Goal: Find specific page/section: Find specific page/section

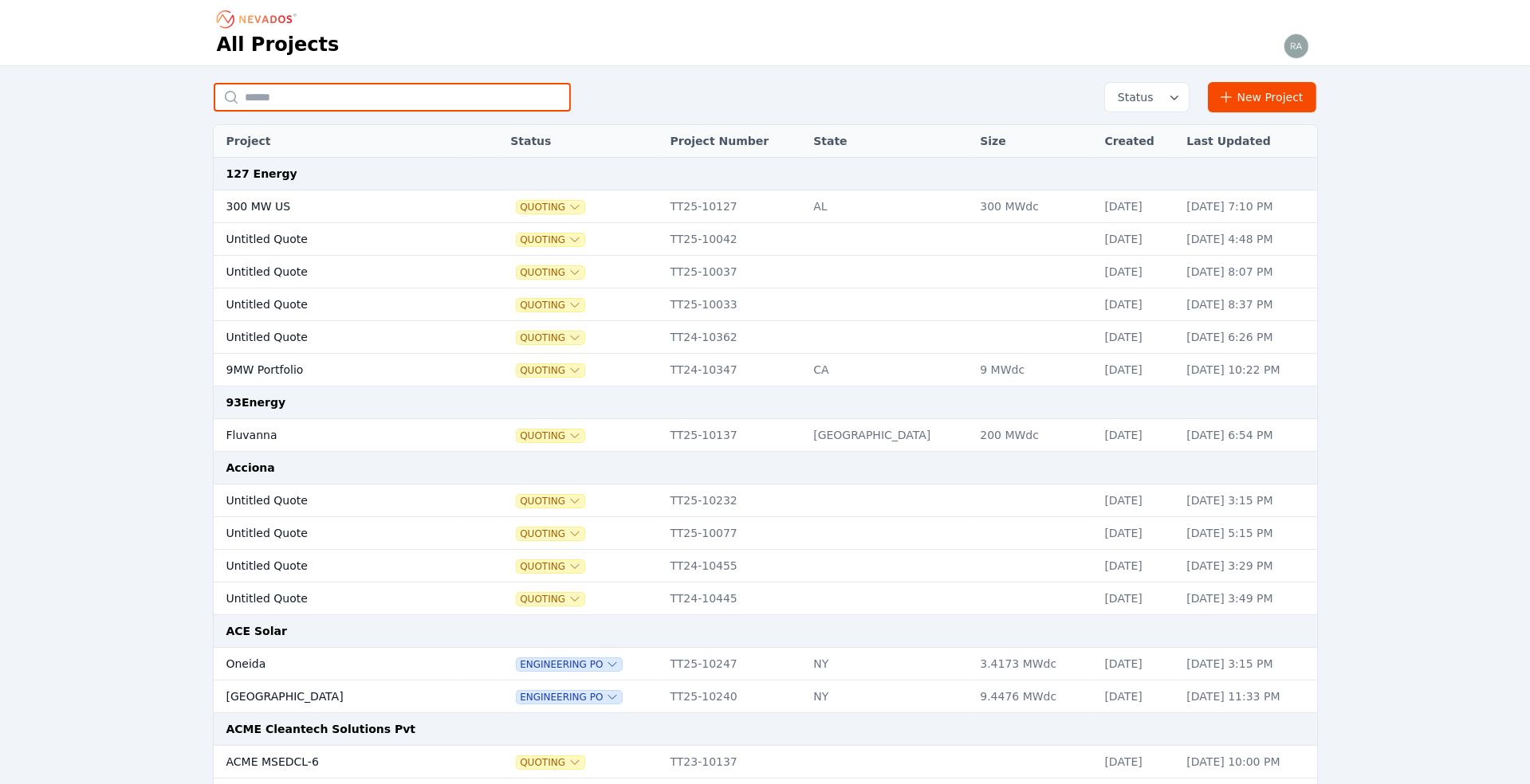
click at [280, 96] on input "text" at bounding box center [392, 97] width 357 height 29
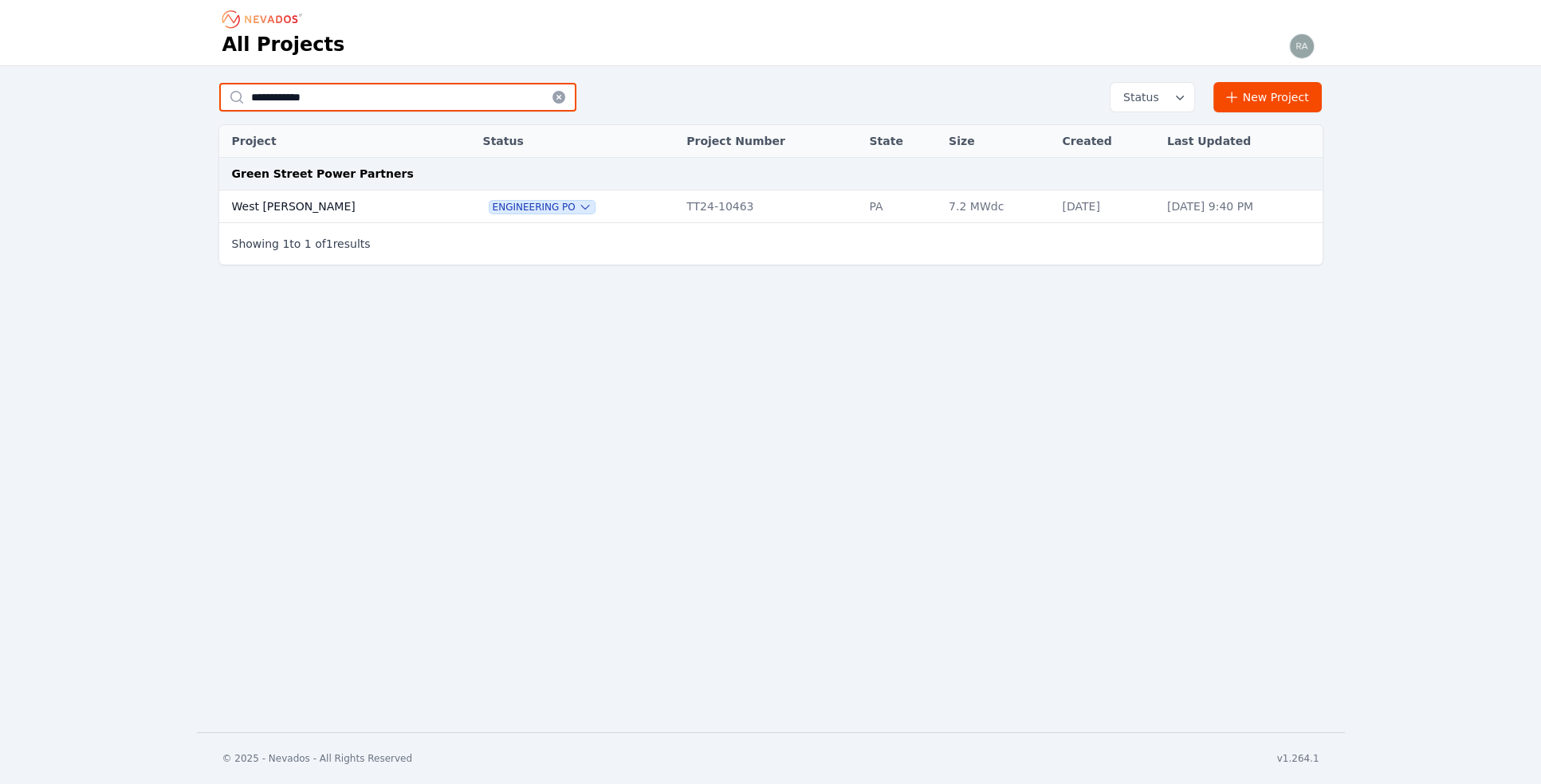
type input "**********"
click at [281, 205] on td "West [PERSON_NAME]" at bounding box center [334, 206] width 231 height 33
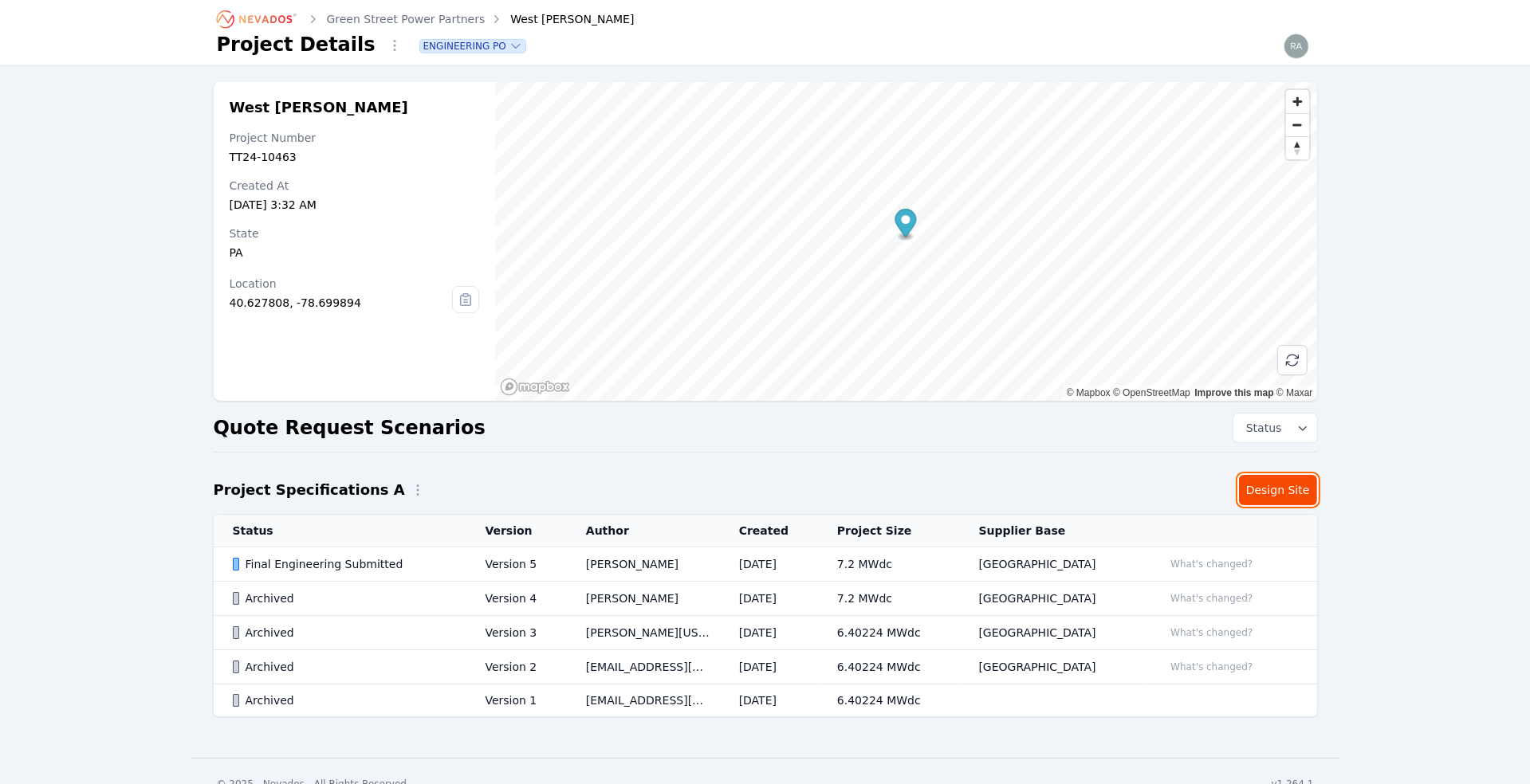
click at [1276, 487] on link "Design Site" at bounding box center [1277, 490] width 78 height 31
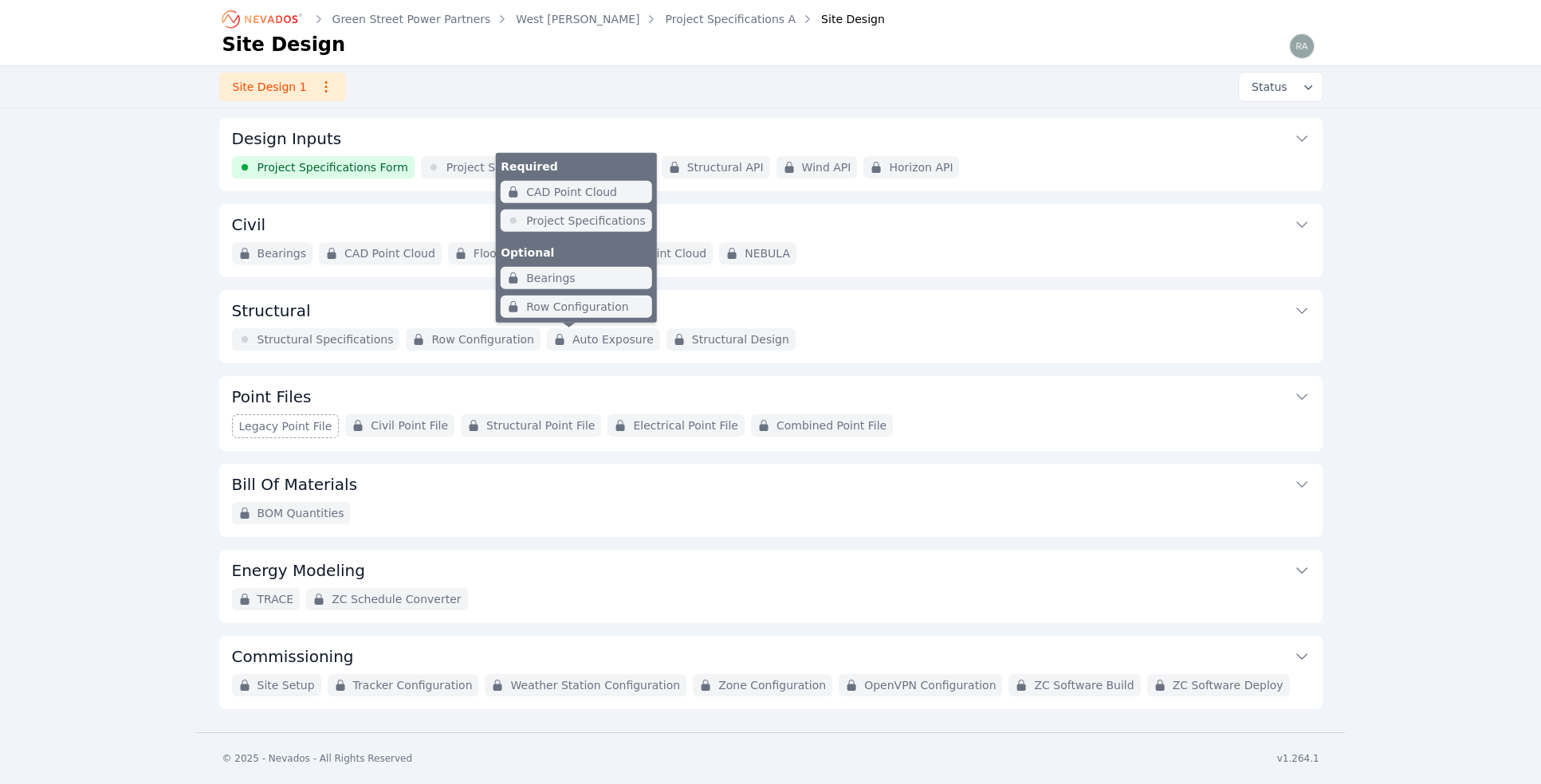
click at [578, 338] on span "Auto Exposure" at bounding box center [613, 340] width 81 height 16
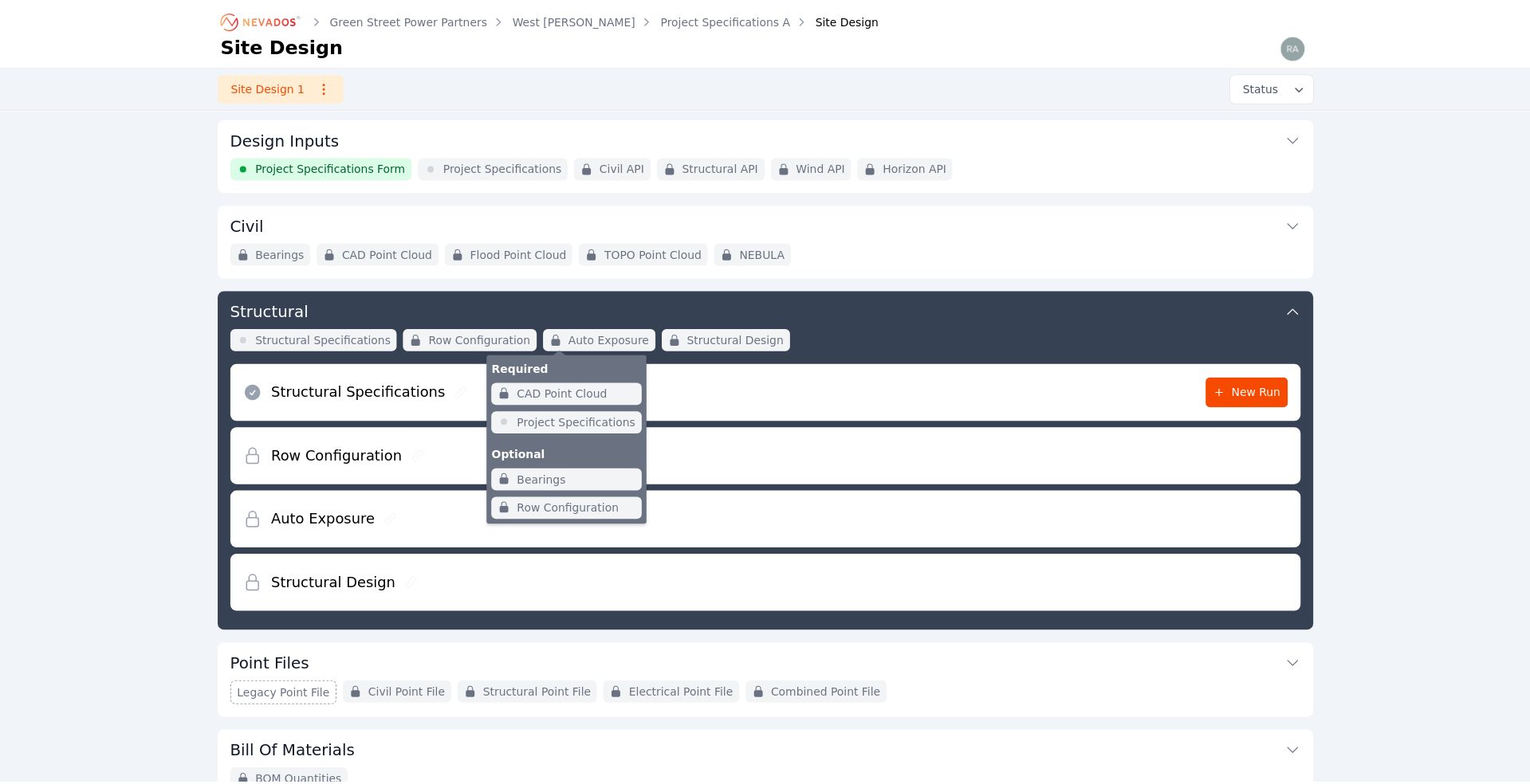
scroll to position [169, 0]
